Goal: Task Accomplishment & Management: Manage account settings

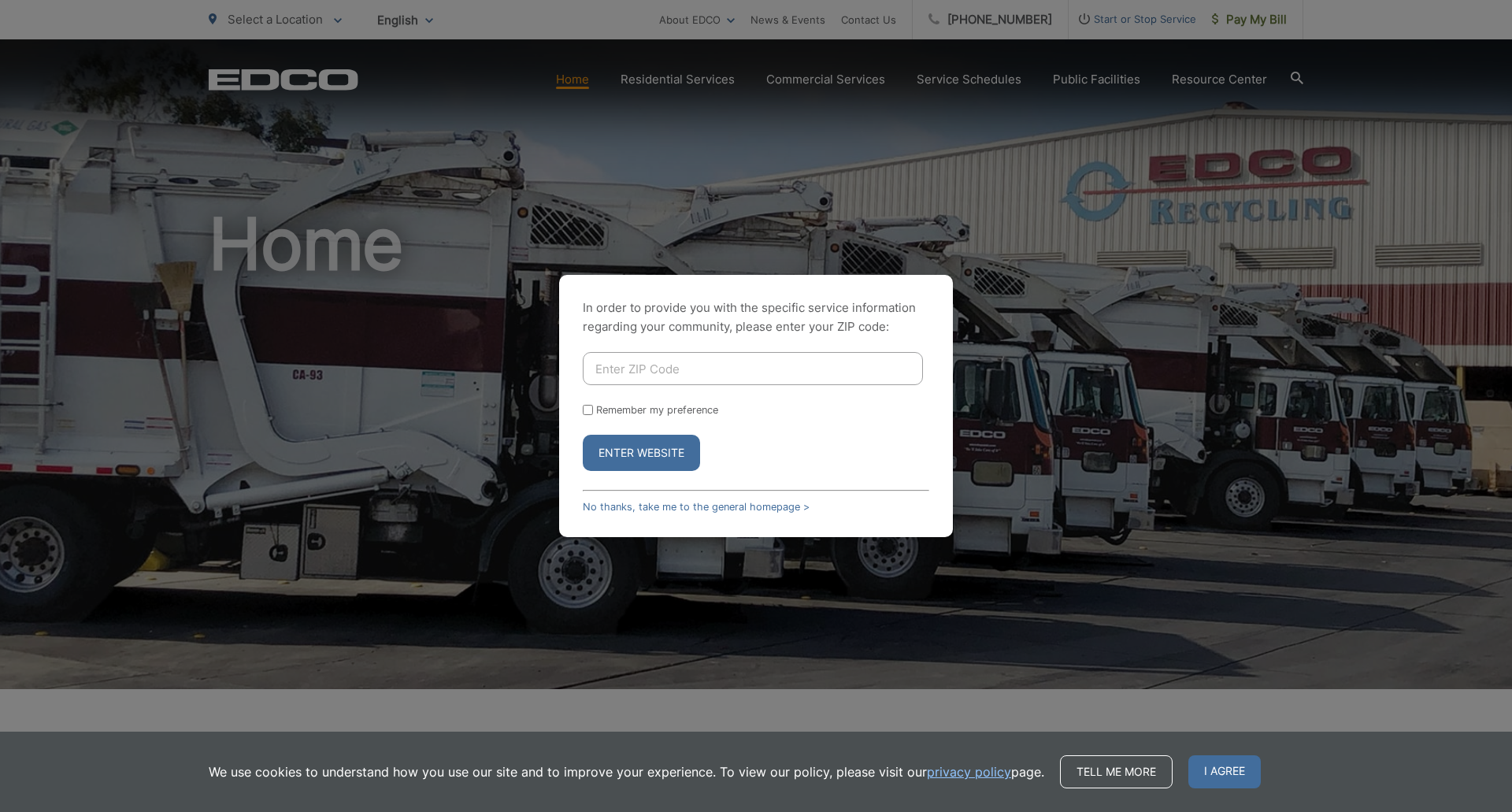
click at [746, 376] on input "Enter ZIP Code" at bounding box center [753, 368] width 341 height 33
type input "92021"
click at [616, 443] on button "Enter Website" at bounding box center [641, 452] width 117 height 36
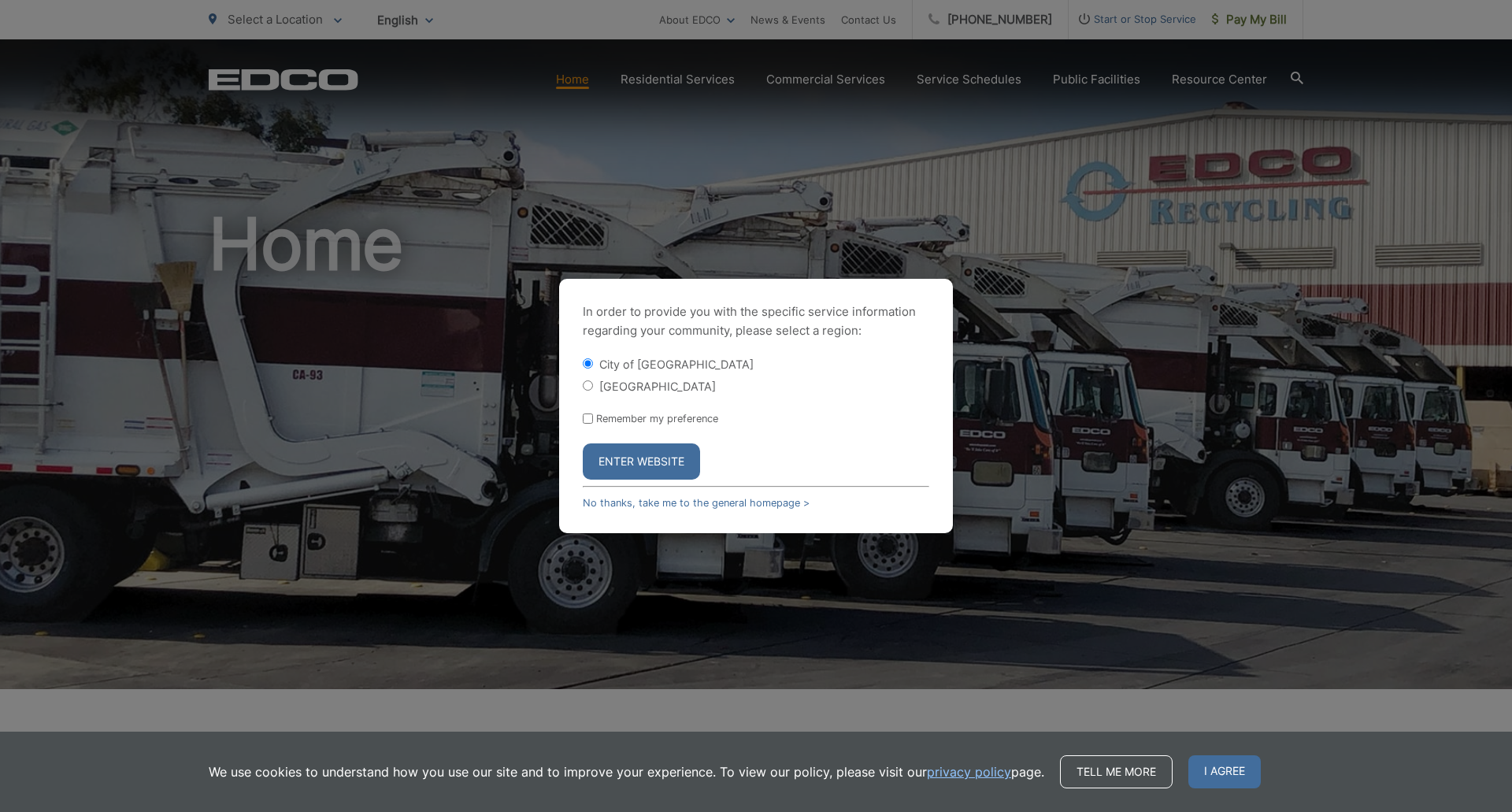
click at [624, 464] on button "Enter Website" at bounding box center [641, 461] width 117 height 36
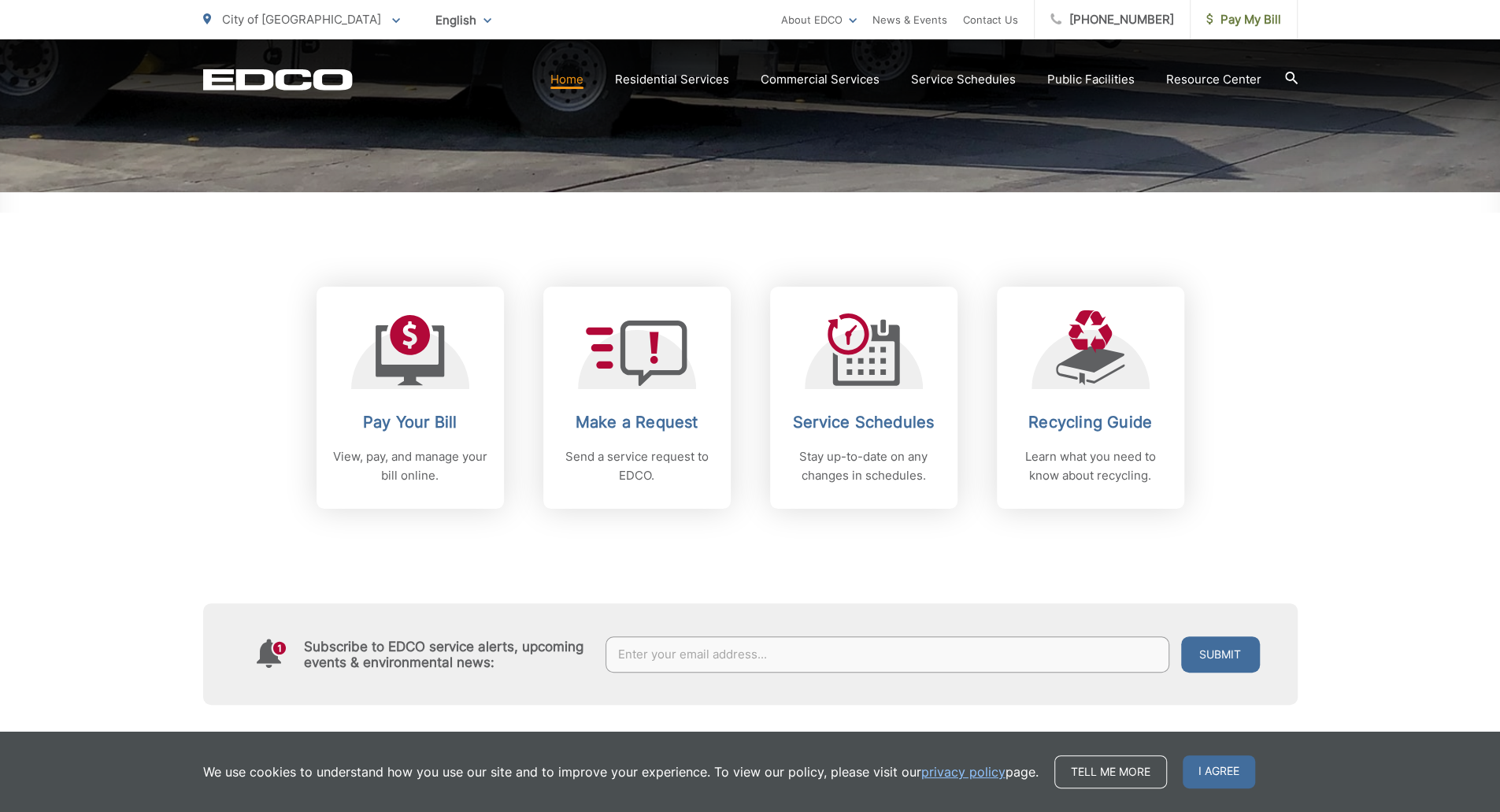
scroll to position [503, 0]
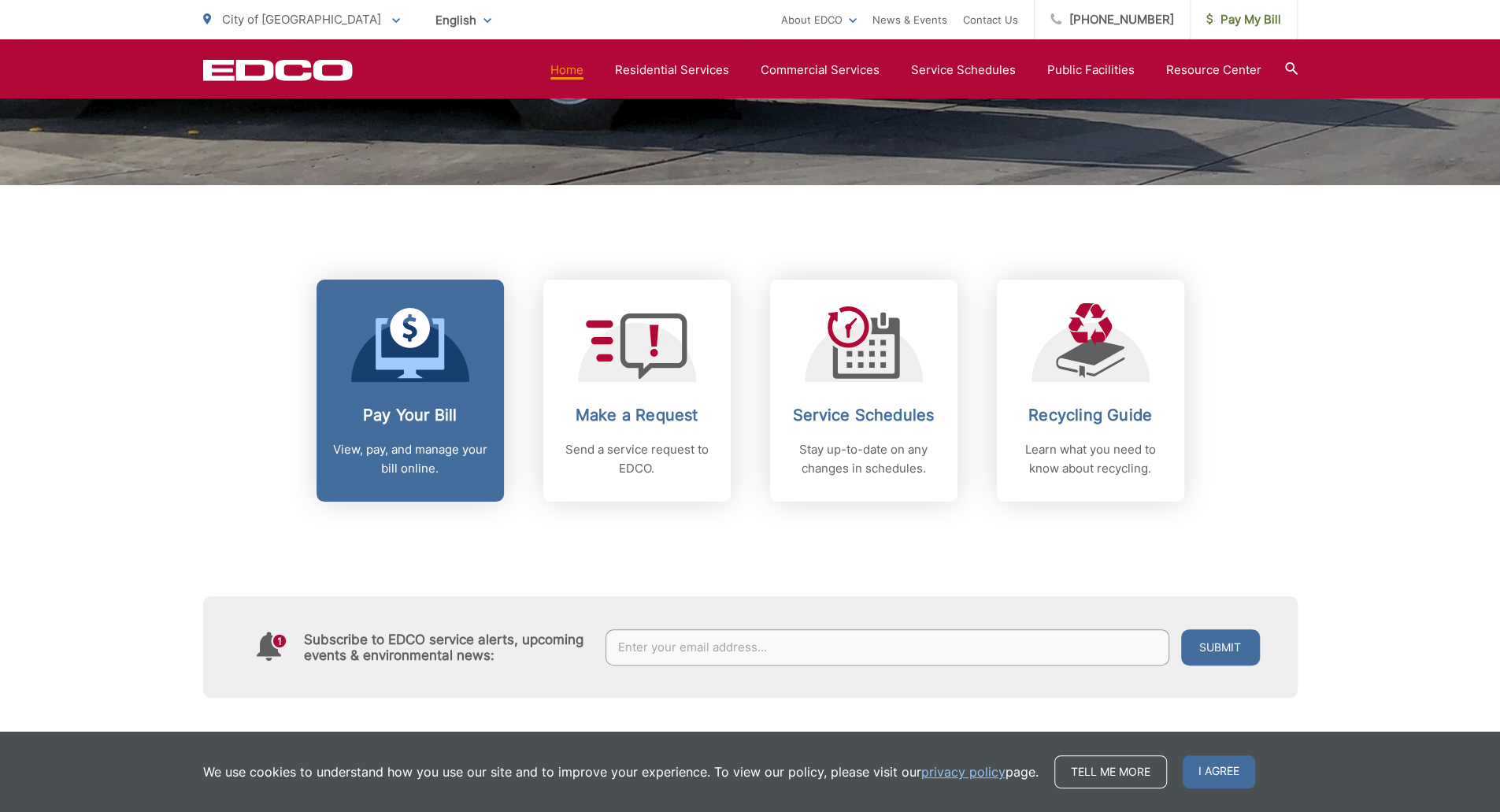
click at [463, 458] on p "View, pay, and manage your bill online." at bounding box center [410, 458] width 156 height 38
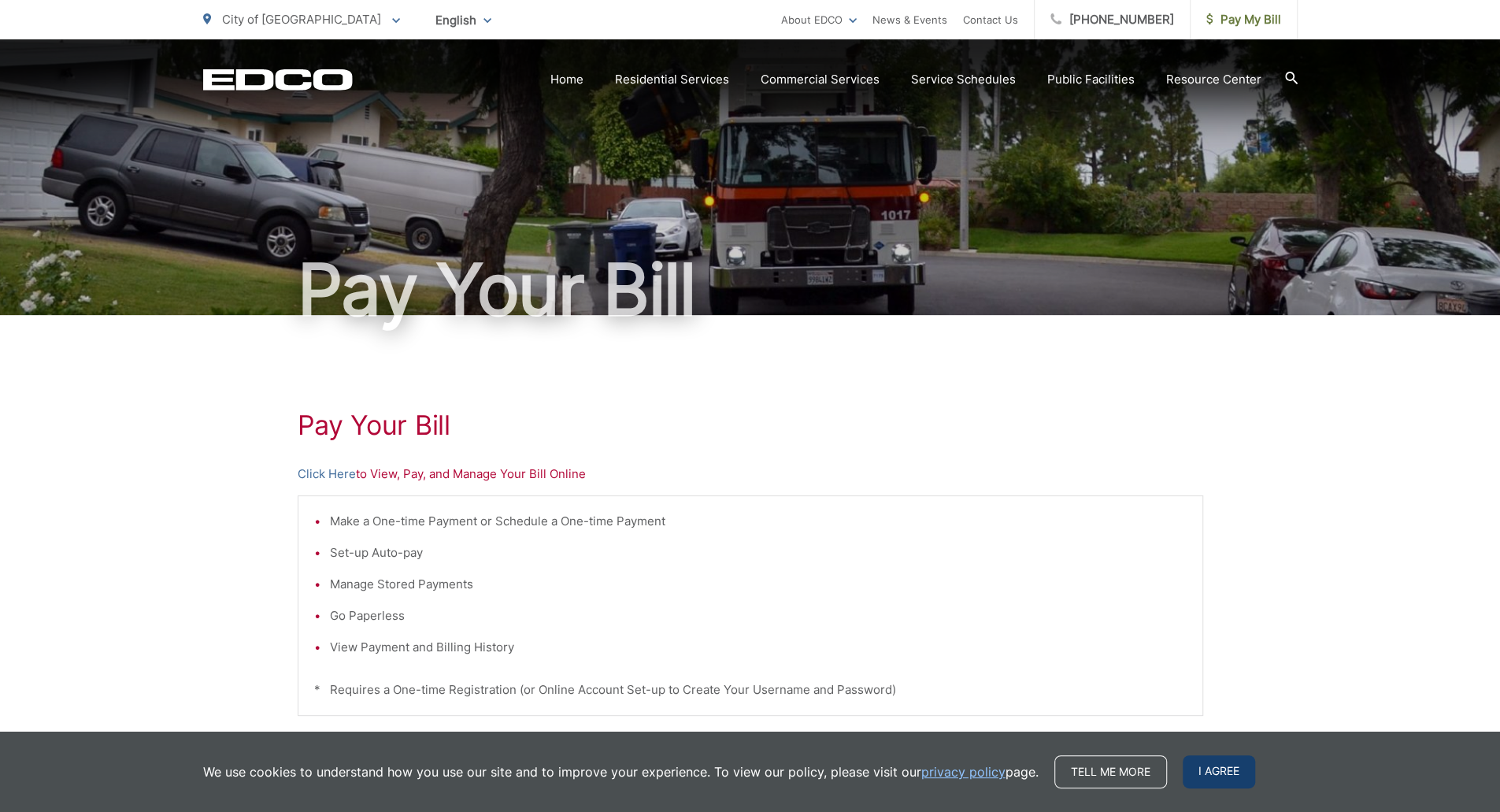
click at [1206, 770] on span "I agree" at bounding box center [1219, 771] width 72 height 33
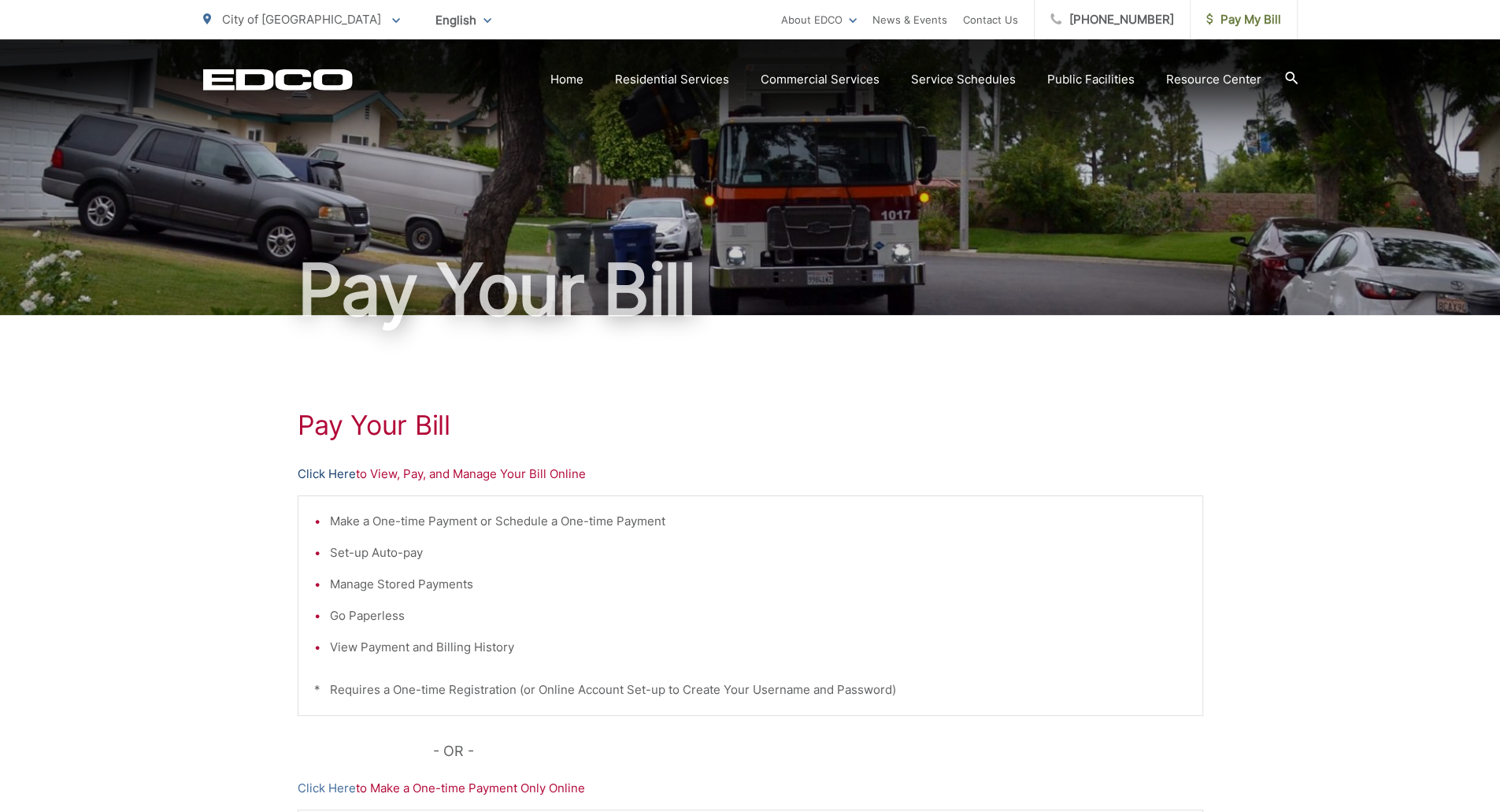
click at [340, 473] on link "Click Here" at bounding box center [326, 473] width 58 height 19
